Goal: Information Seeking & Learning: Learn about a topic

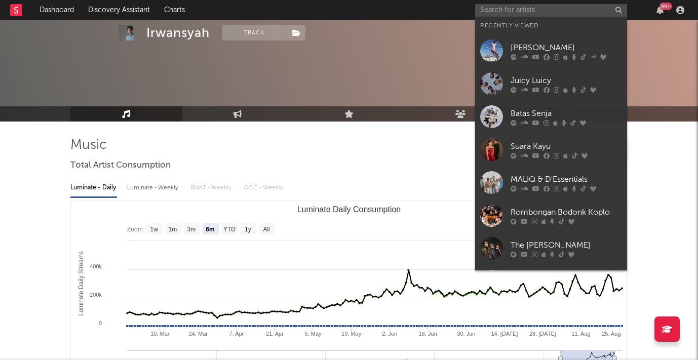
select select "6m"
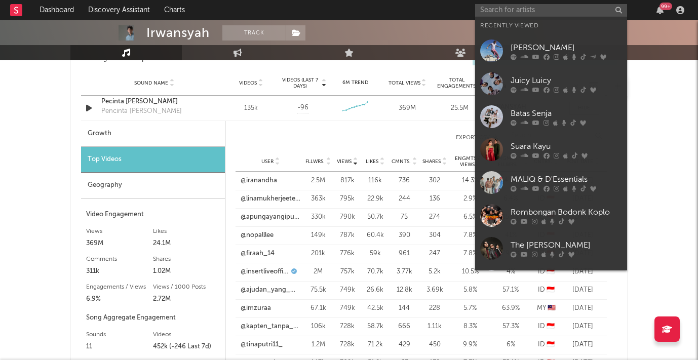
click at [507, 10] on input "text" at bounding box center [551, 10] width 152 height 13
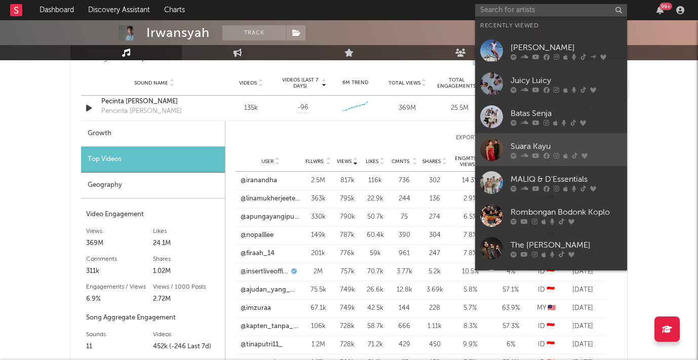
click at [536, 148] on div "Suara Kayu" at bounding box center [566, 146] width 111 height 12
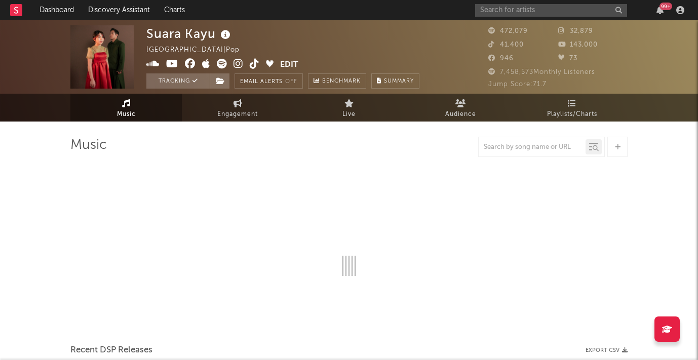
select select "6m"
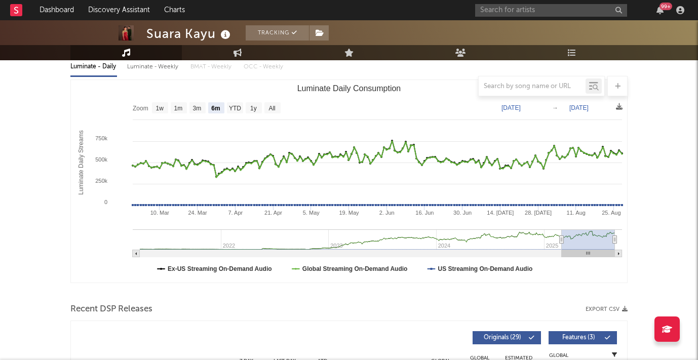
scroll to position [99, 0]
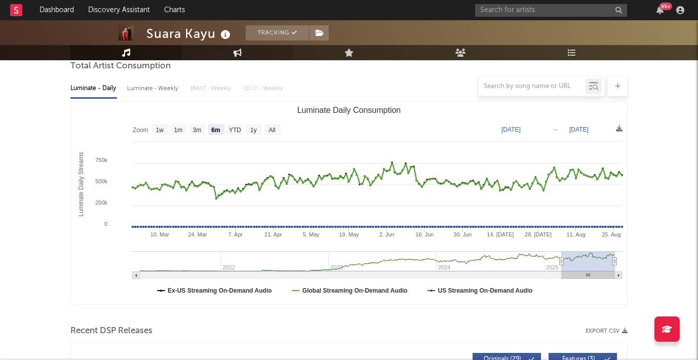
click at [231, 53] on link "Engagement" at bounding box center [237, 52] width 111 height 15
select select "1w"
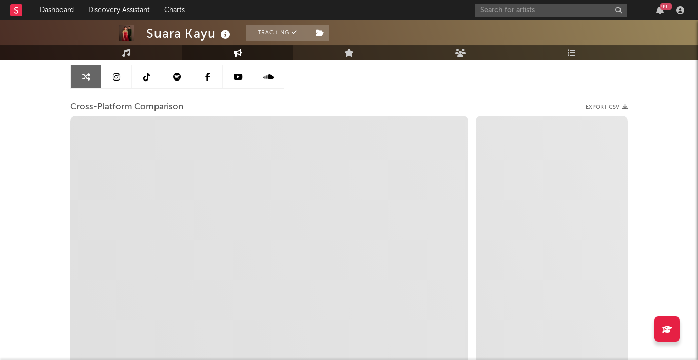
select select "1m"
